Goal: Task Accomplishment & Management: Manage account settings

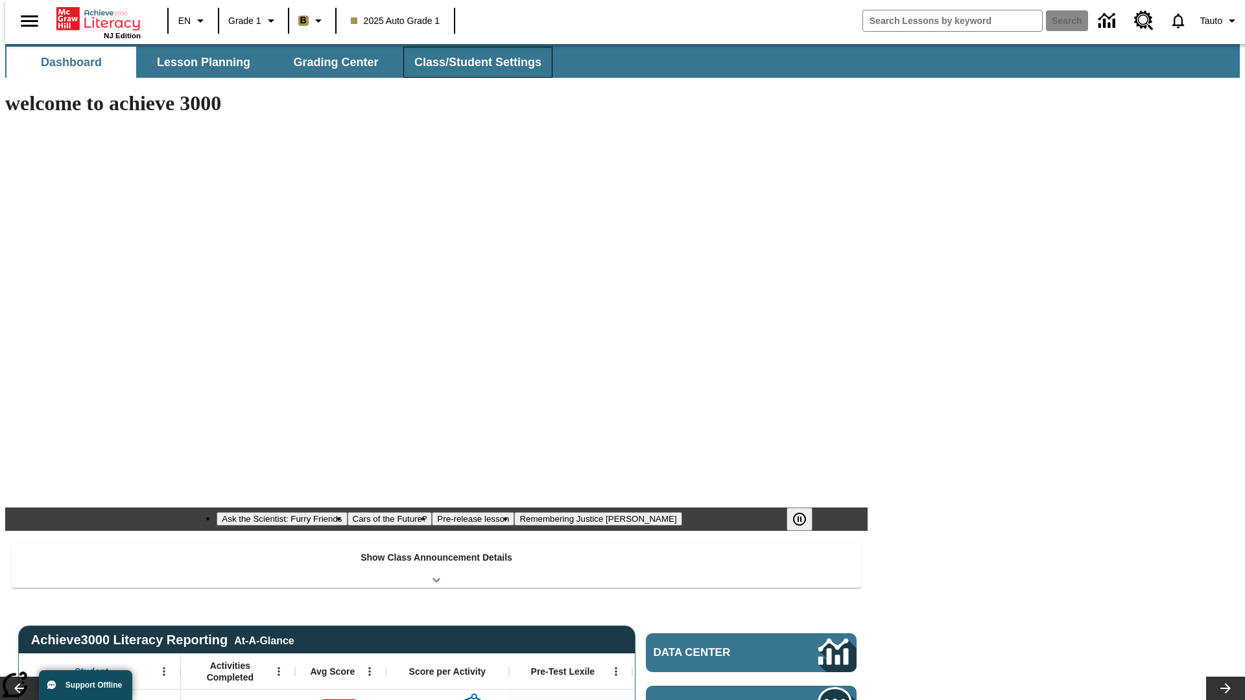
click at [471, 62] on span "Class/Student Settings" at bounding box center [477, 62] width 127 height 15
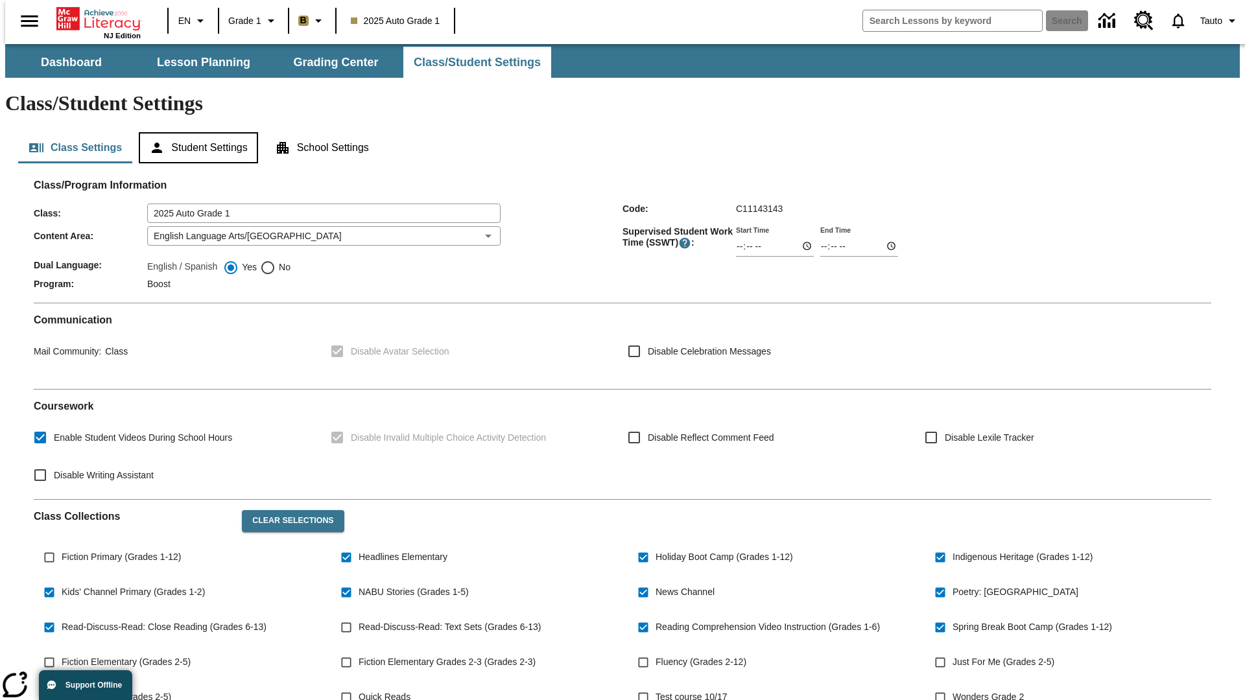
click at [195, 132] on button "Student Settings" at bounding box center [198, 147] width 119 height 31
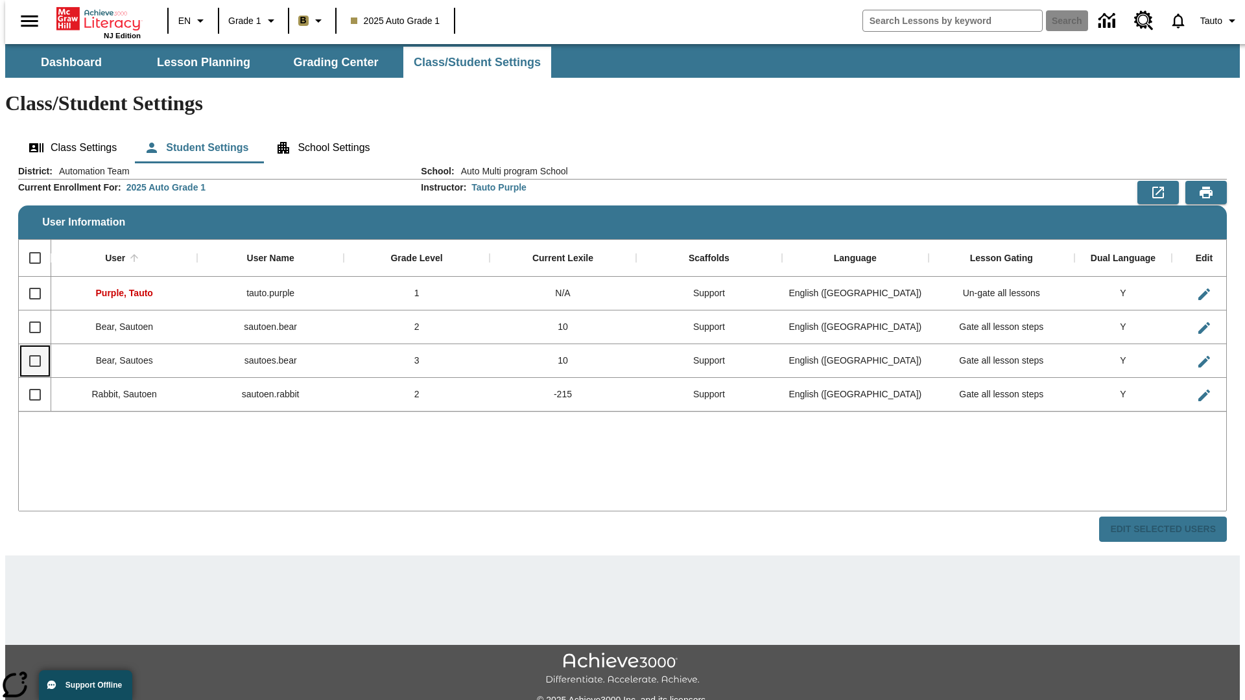
click at [29, 348] on input "Select row" at bounding box center [34, 361] width 27 height 27
checkbox input "true"
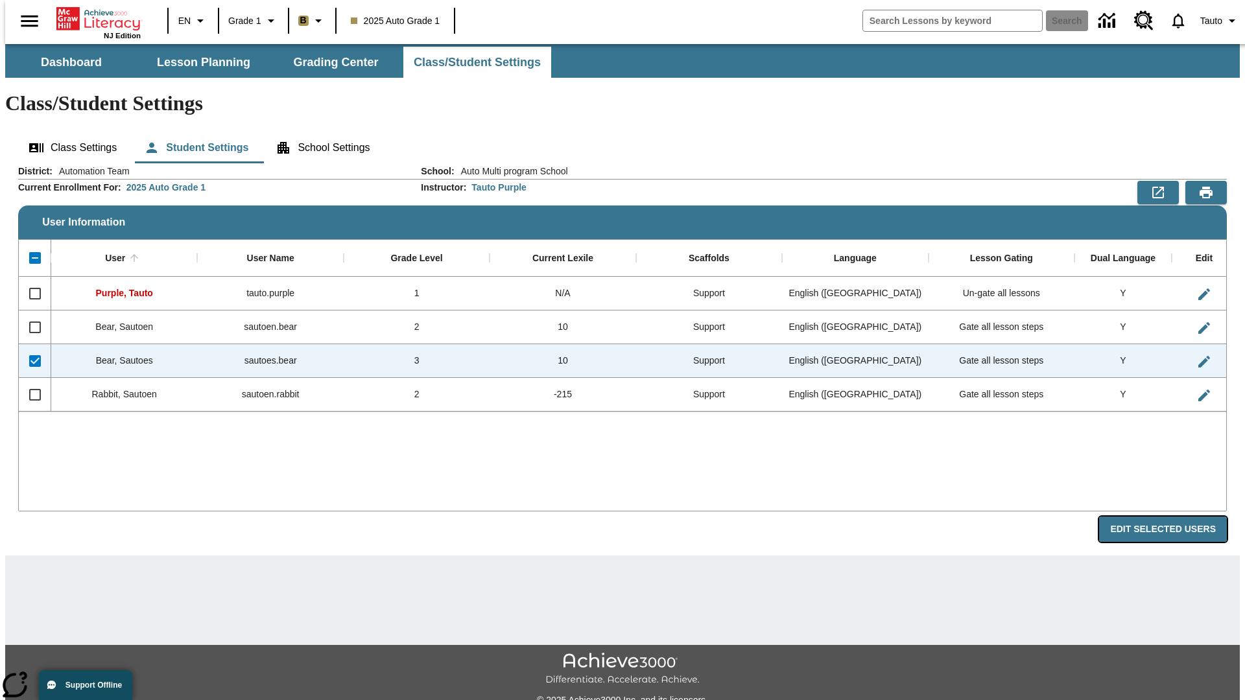
click at [1173, 517] on button "Edit Selected Users" at bounding box center [1163, 529] width 128 height 25
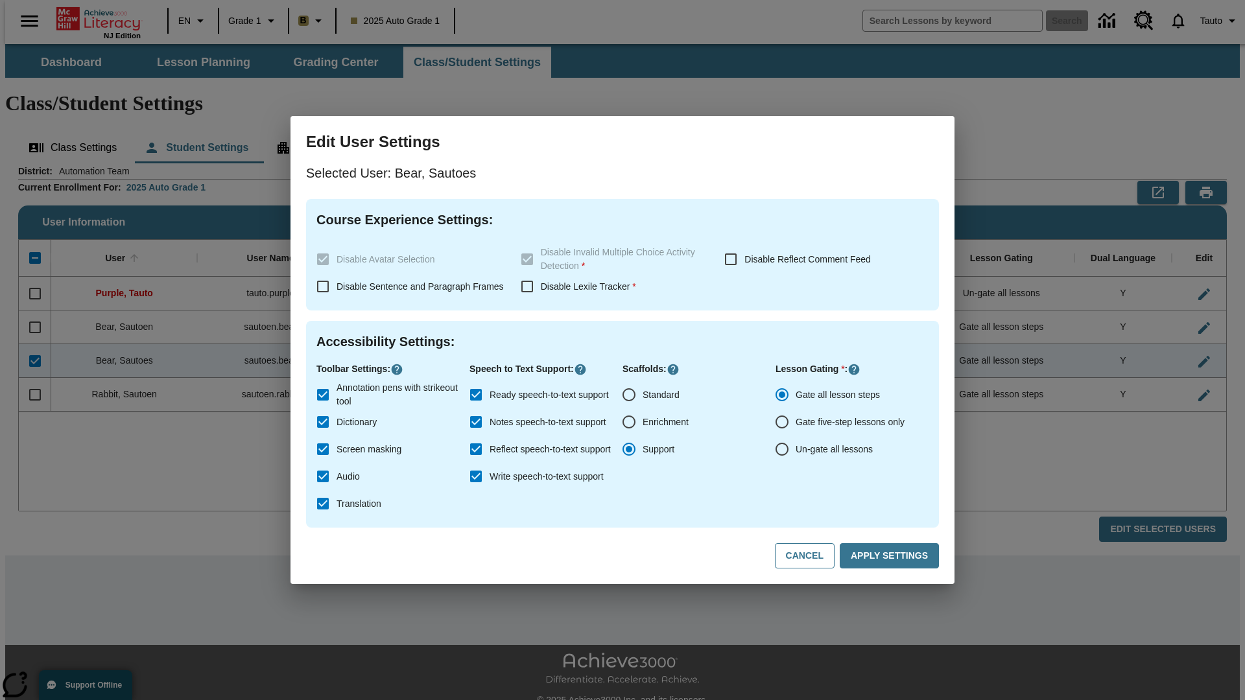
click at [782, 449] on input "Un-gate all lessons" at bounding box center [781, 449] width 27 height 27
radio input "true"
click at [892, 556] on button "Apply Settings" at bounding box center [889, 555] width 99 height 25
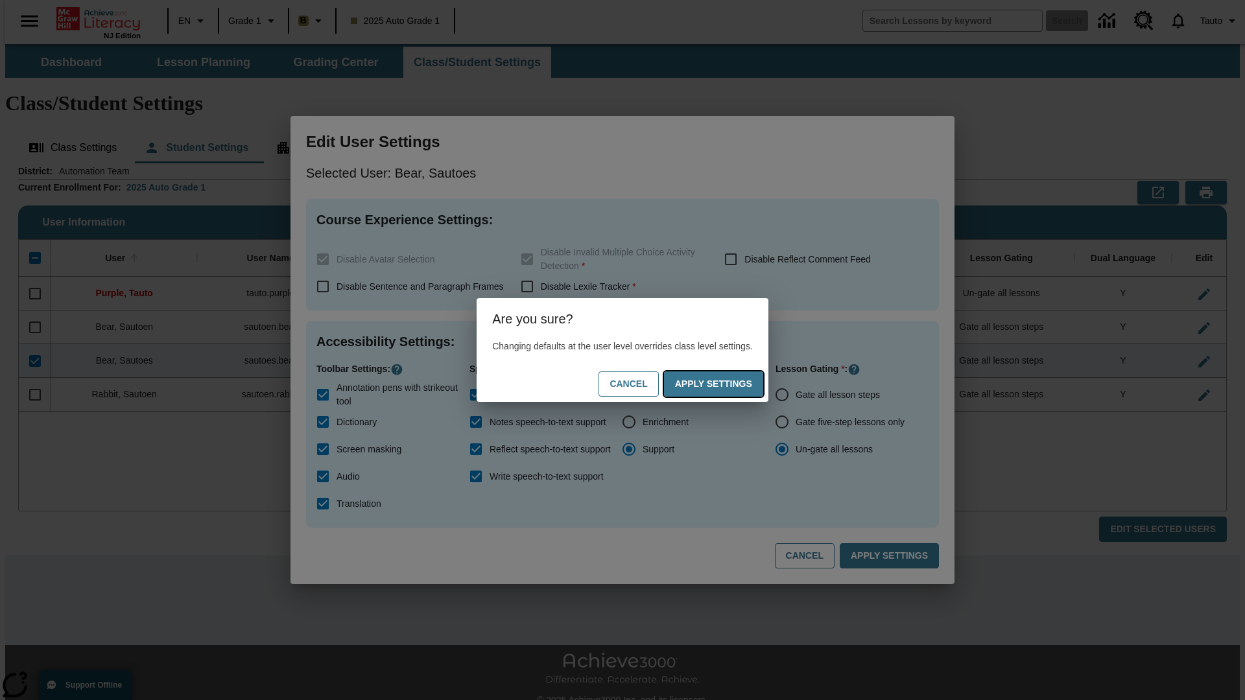
click at [726, 384] on button "Apply Settings" at bounding box center [713, 384] width 99 height 25
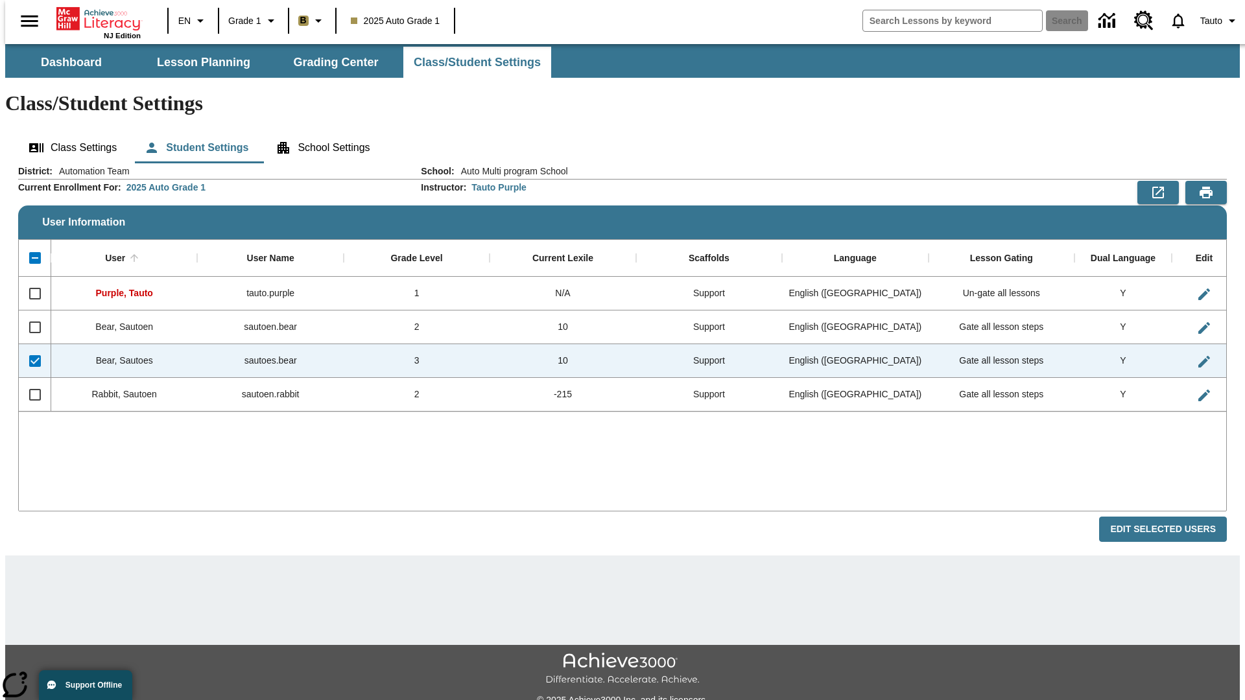
checkbox input "false"
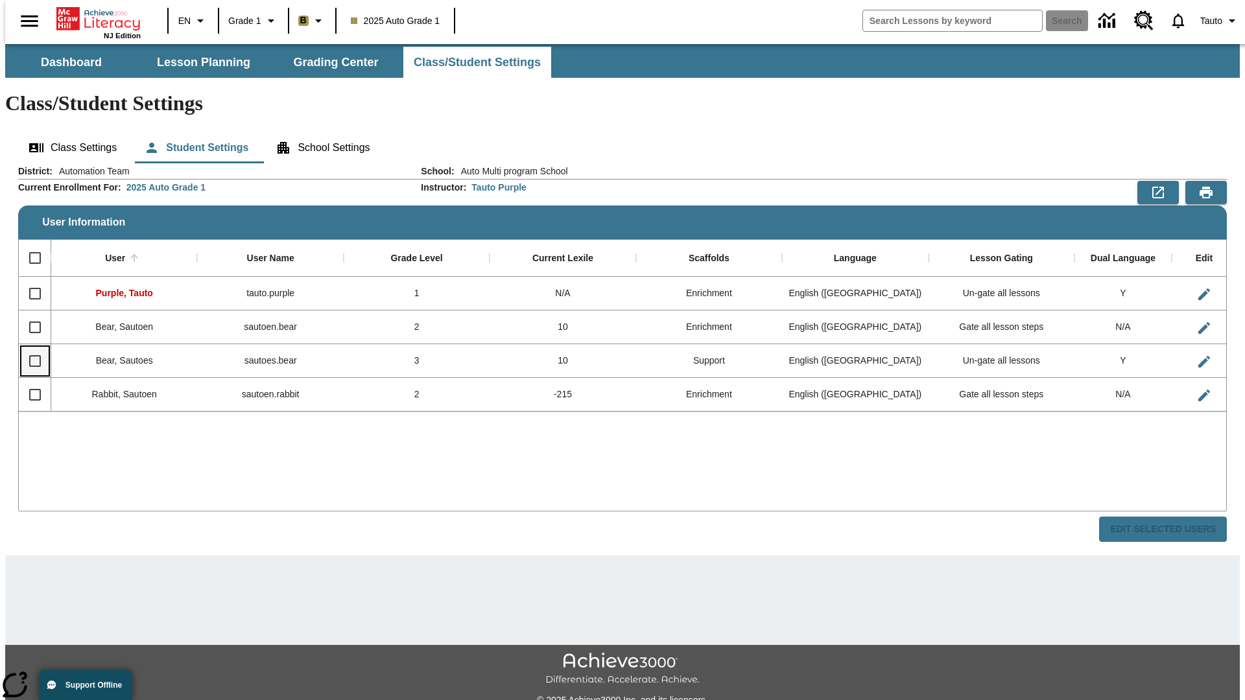
click at [29, 348] on input "Select row" at bounding box center [34, 361] width 27 height 27
checkbox input "true"
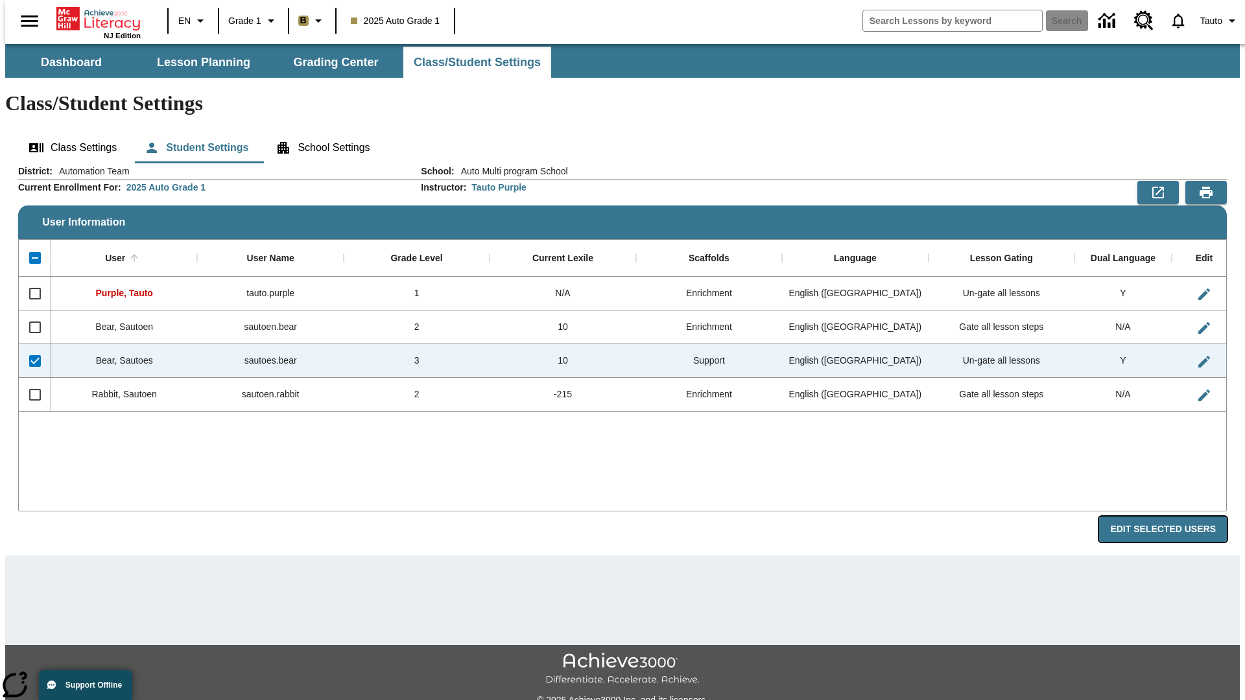
click at [1173, 517] on button "Edit Selected Users" at bounding box center [1163, 529] width 128 height 25
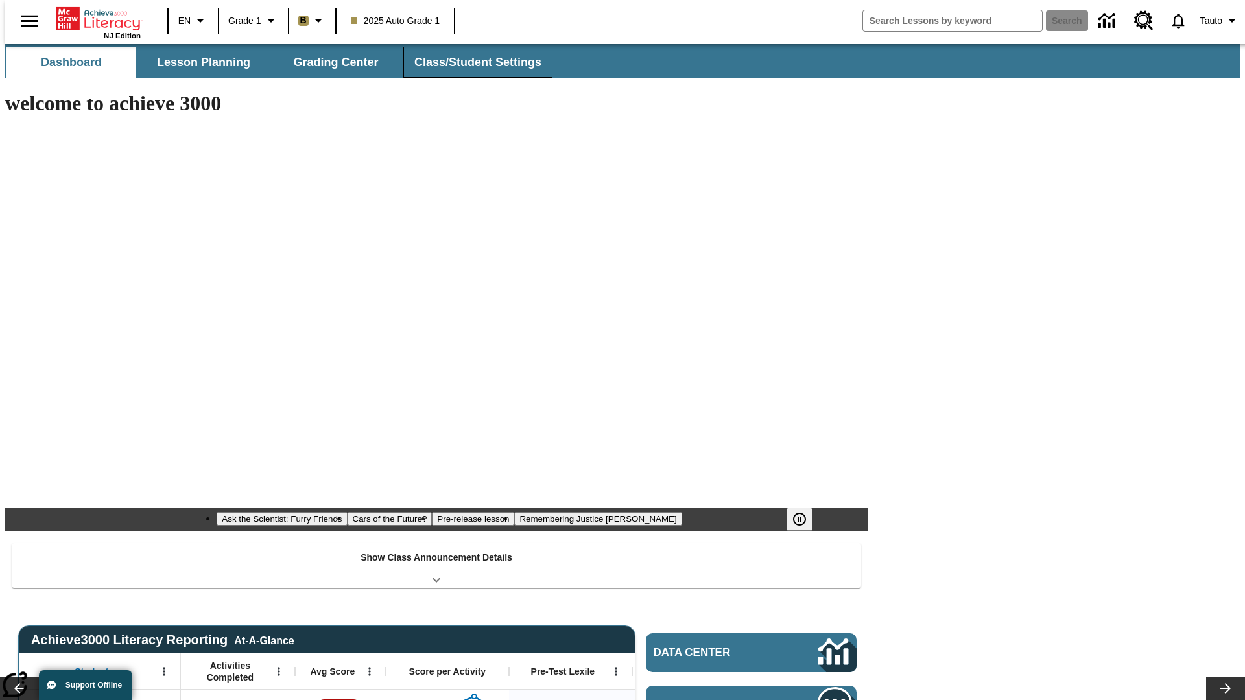
click at [471, 62] on span "Class/Student Settings" at bounding box center [477, 62] width 127 height 15
